Goal: Information Seeking & Learning: Learn about a topic

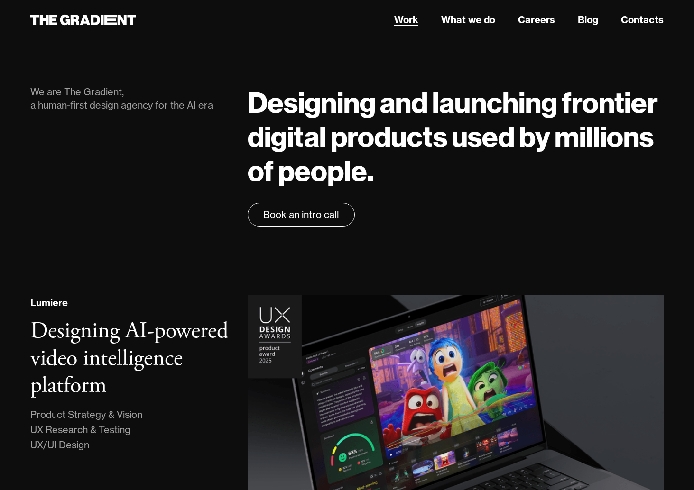
click at [410, 18] on link "Work" at bounding box center [406, 20] width 24 height 14
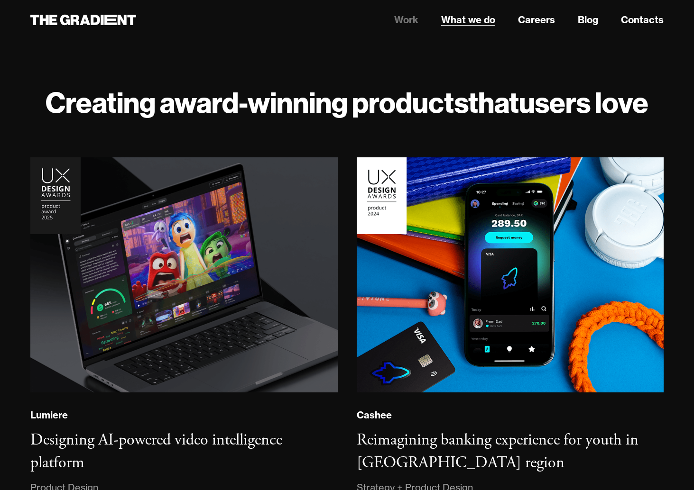
click at [471, 18] on link "What we do" at bounding box center [468, 20] width 54 height 14
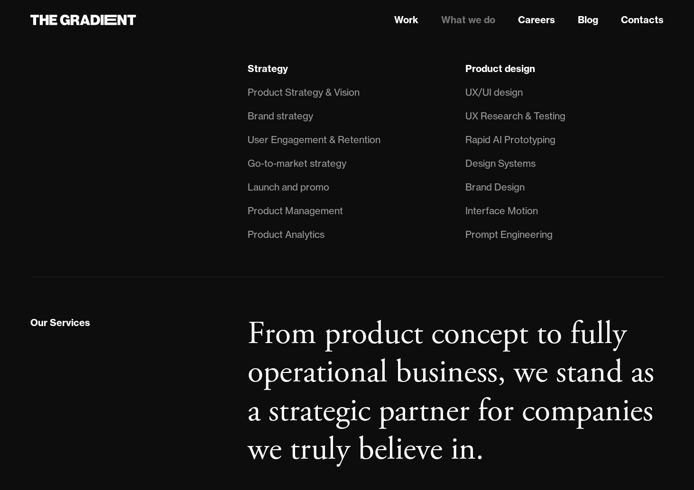
scroll to position [846, 0]
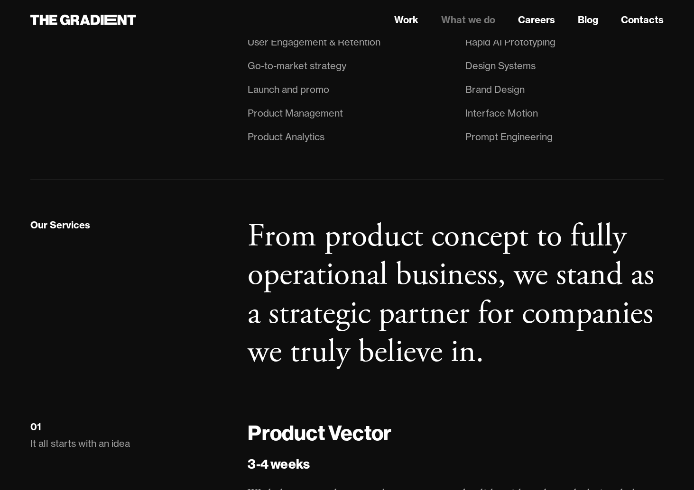
click at [509, 138] on div "Prompt Engineering" at bounding box center [508, 136] width 87 height 15
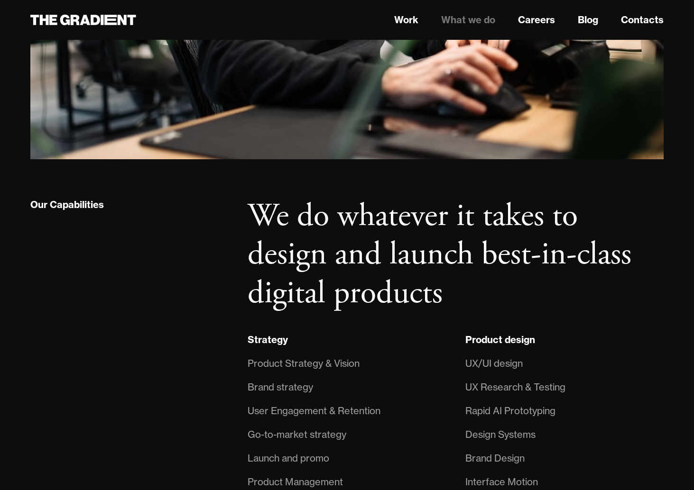
scroll to position [659, 0]
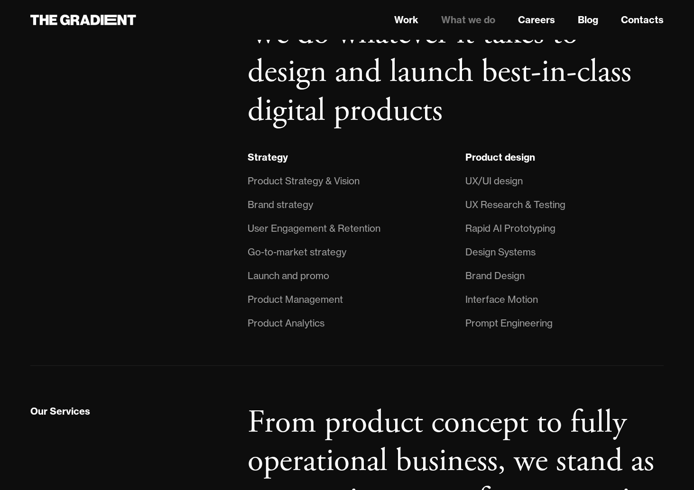
click at [190, 215] on div "Our Capabilities" at bounding box center [129, 175] width 217 height 321
